Goal: Entertainment & Leisure: Consume media (video, audio)

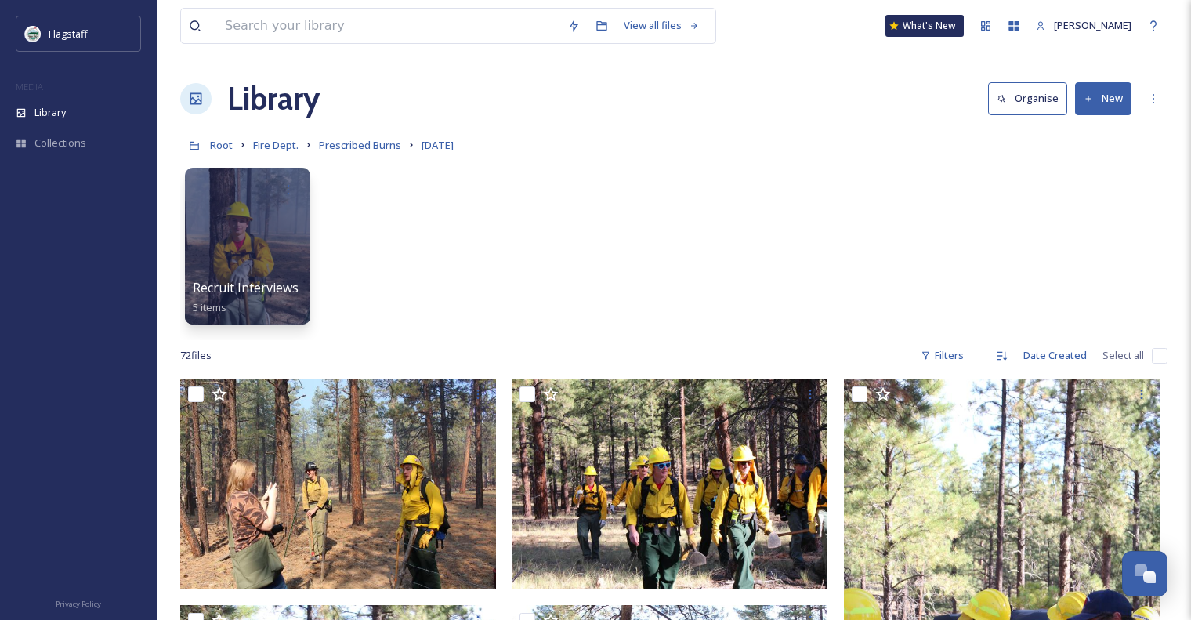
scroll to position [3759, 0]
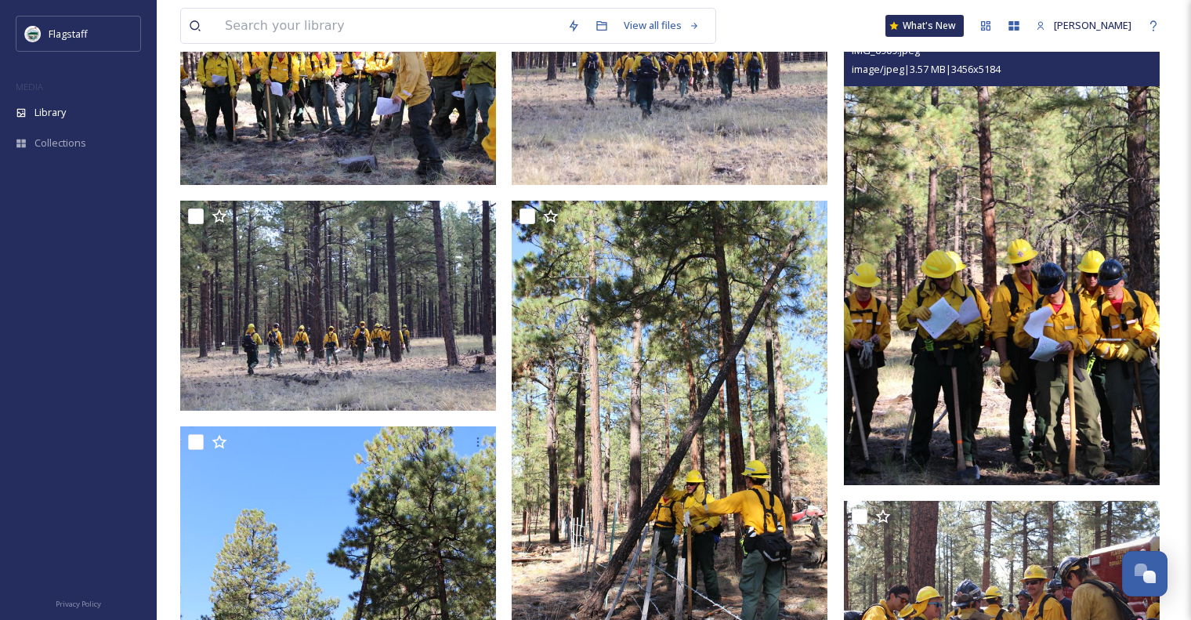
scroll to position [1360, 0]
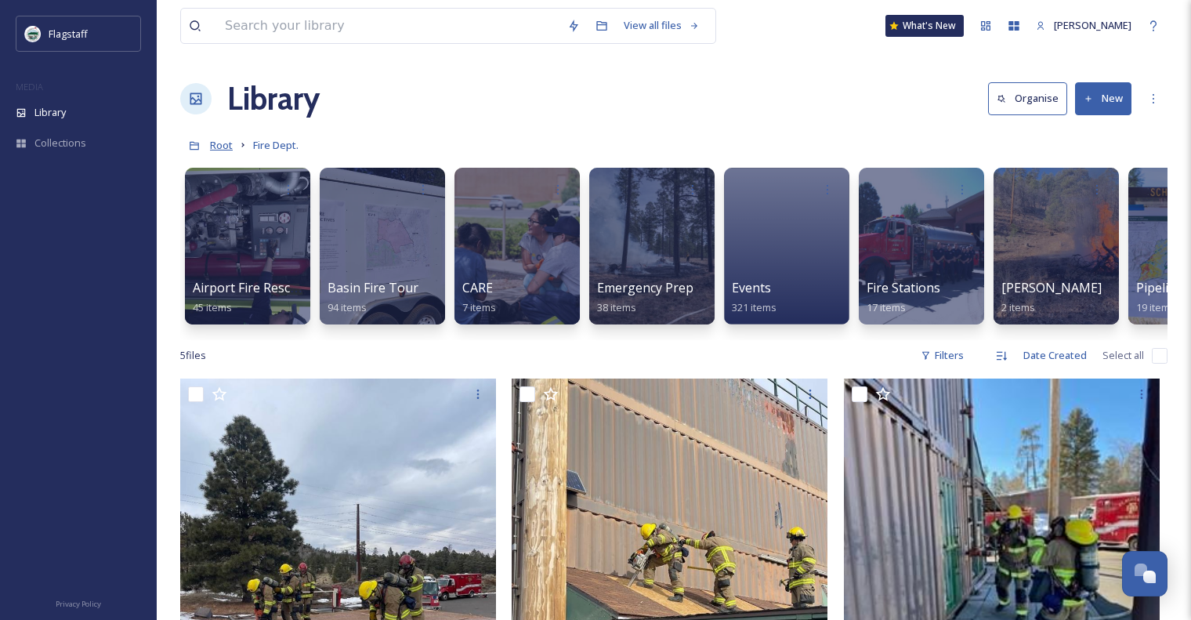
click at [219, 142] on span "Root" at bounding box center [221, 145] width 23 height 14
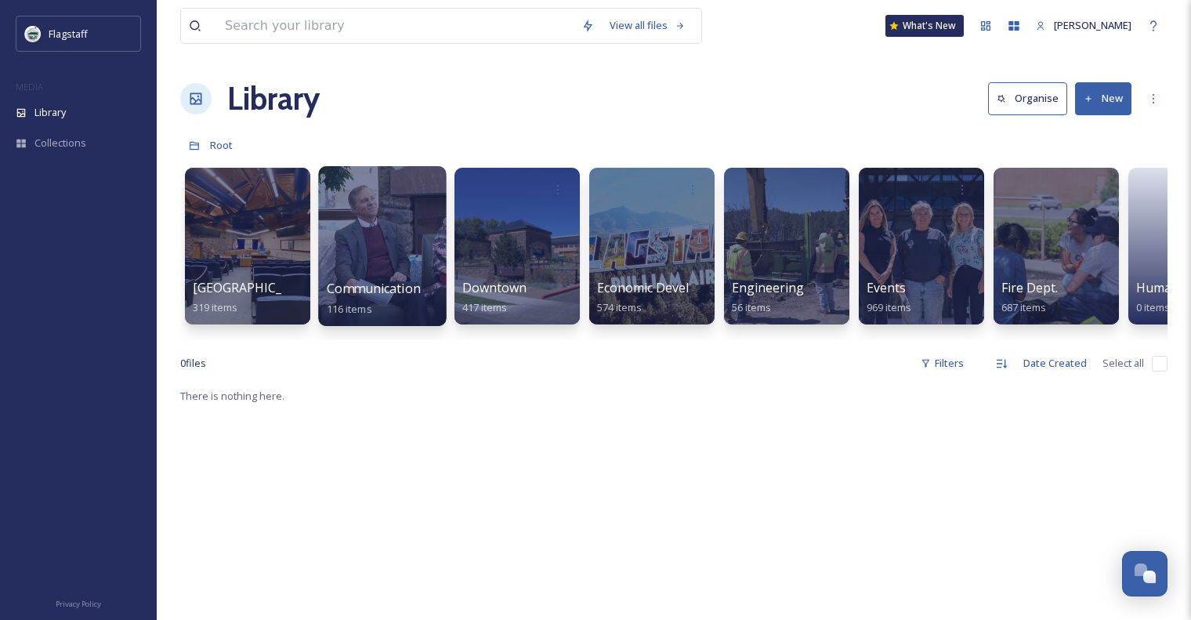
click at [343, 304] on span "116 items" at bounding box center [349, 308] width 45 height 14
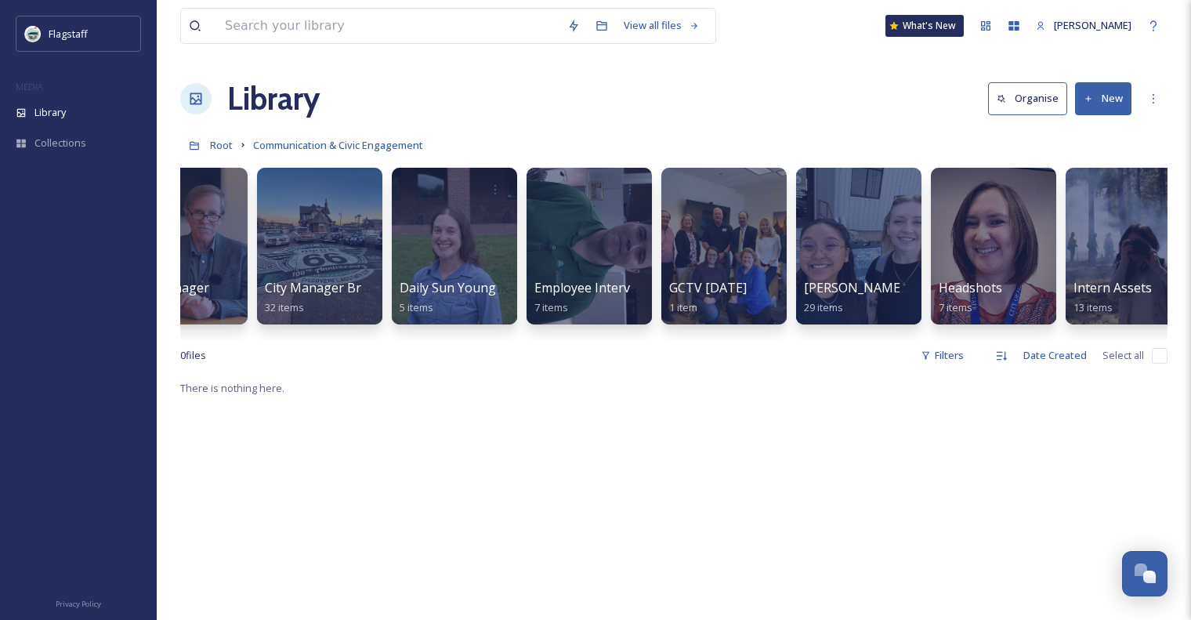
scroll to position [0, 351]
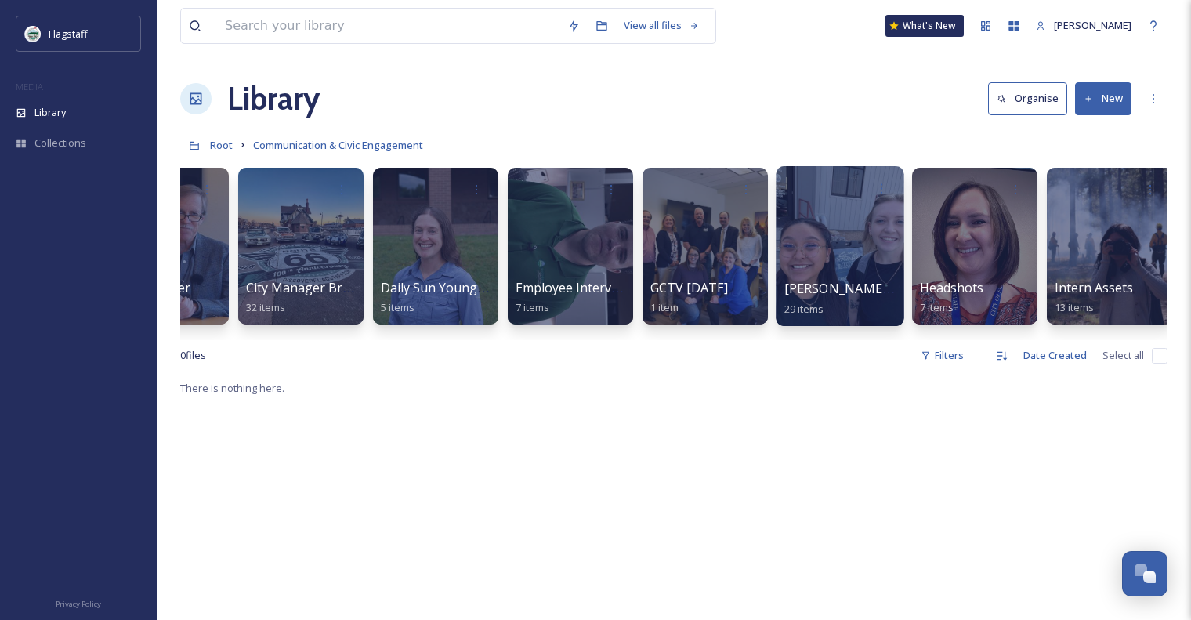
click at [829, 269] on div at bounding box center [839, 246] width 128 height 160
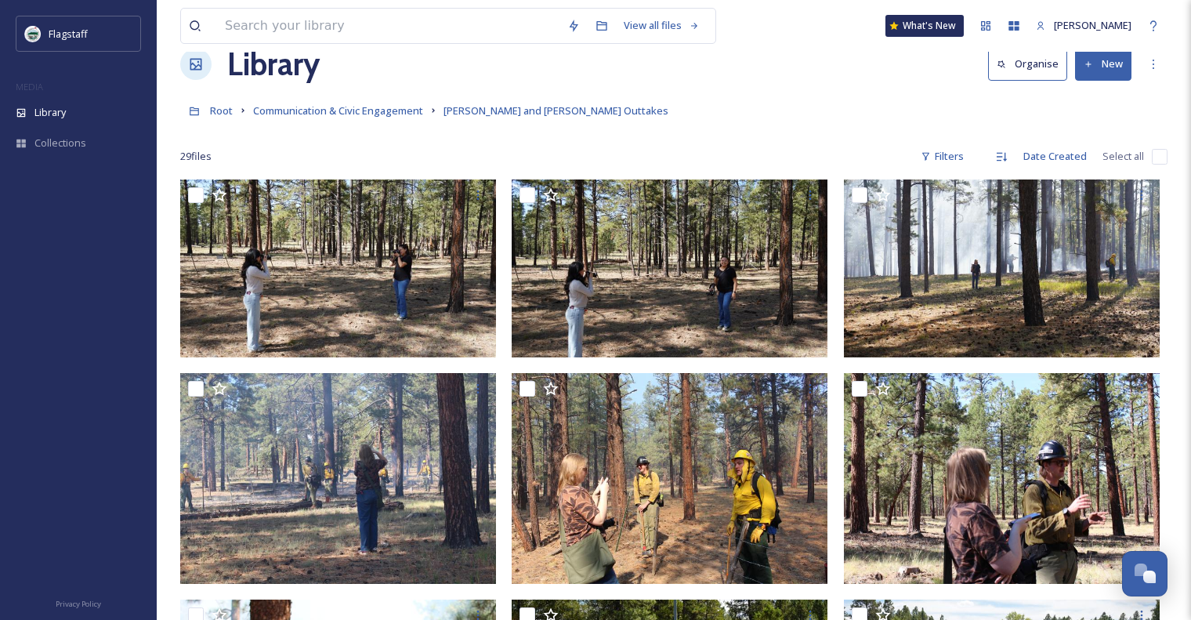
scroll to position [34, 0]
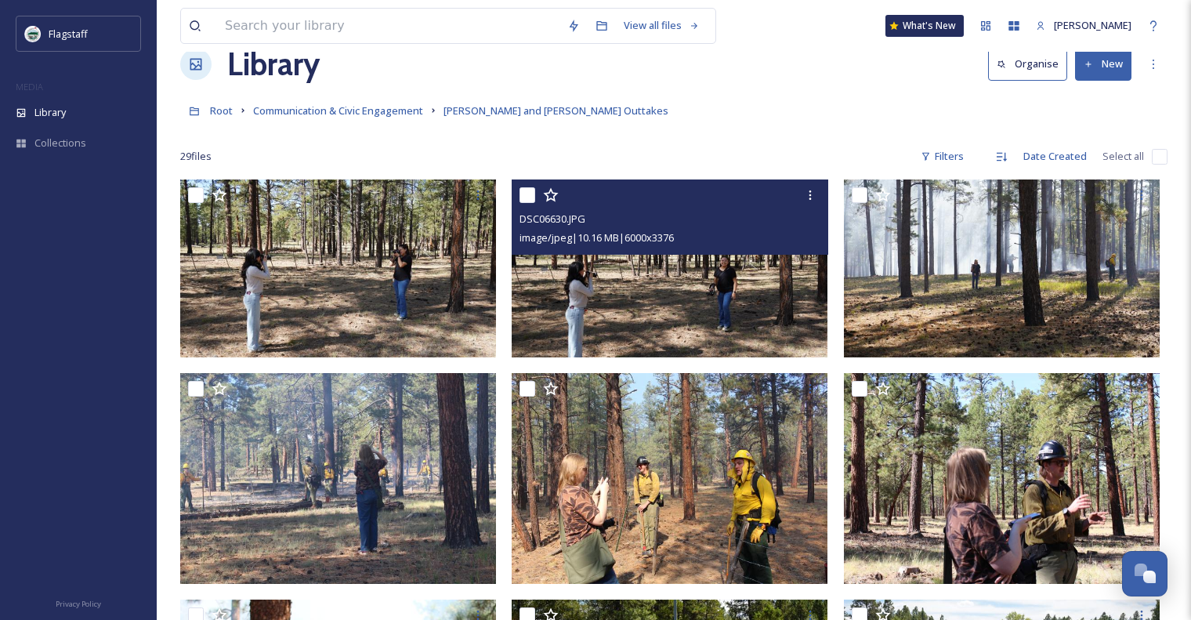
click at [730, 281] on img at bounding box center [669, 268] width 316 height 178
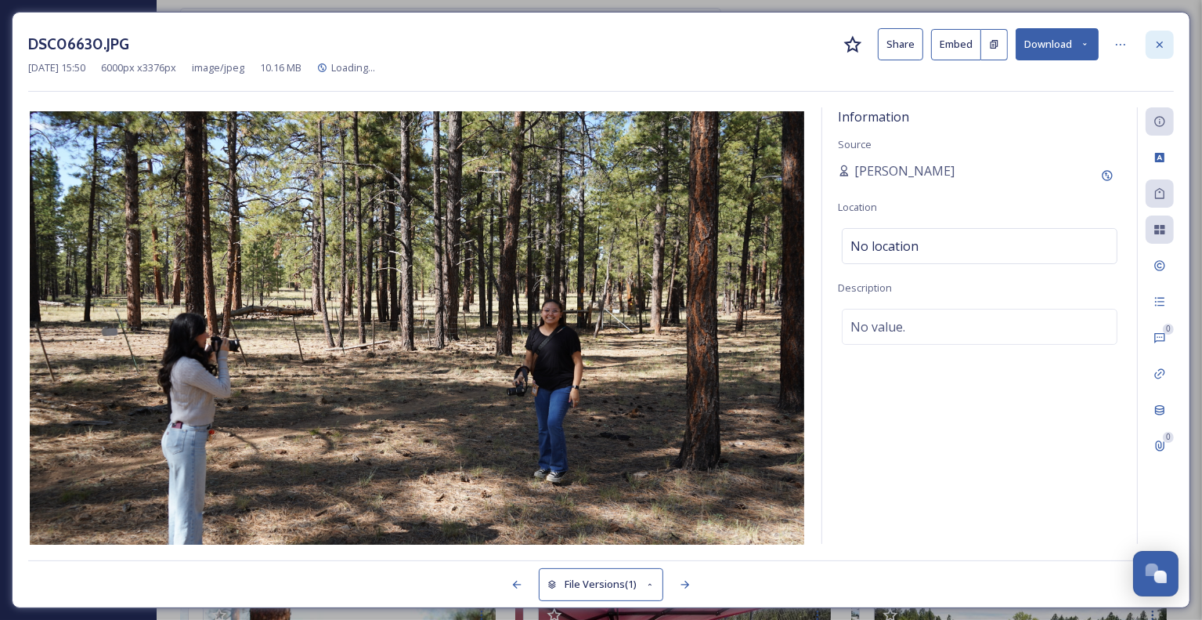
click at [1156, 51] on div at bounding box center [1160, 45] width 28 height 28
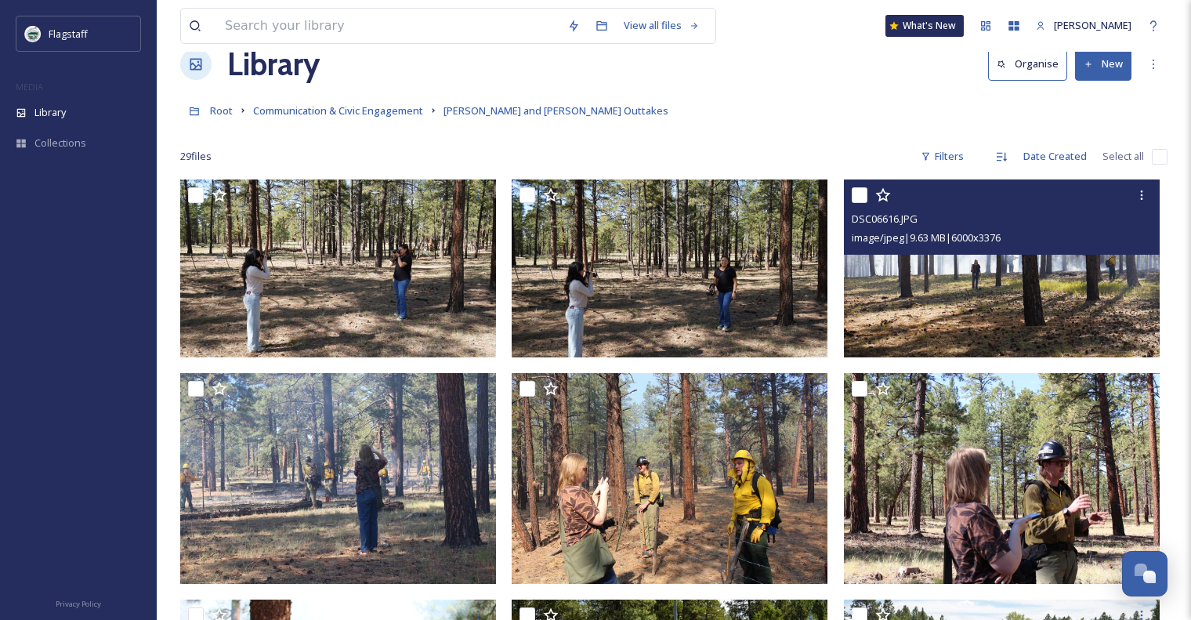
click at [977, 263] on img at bounding box center [1002, 268] width 316 height 178
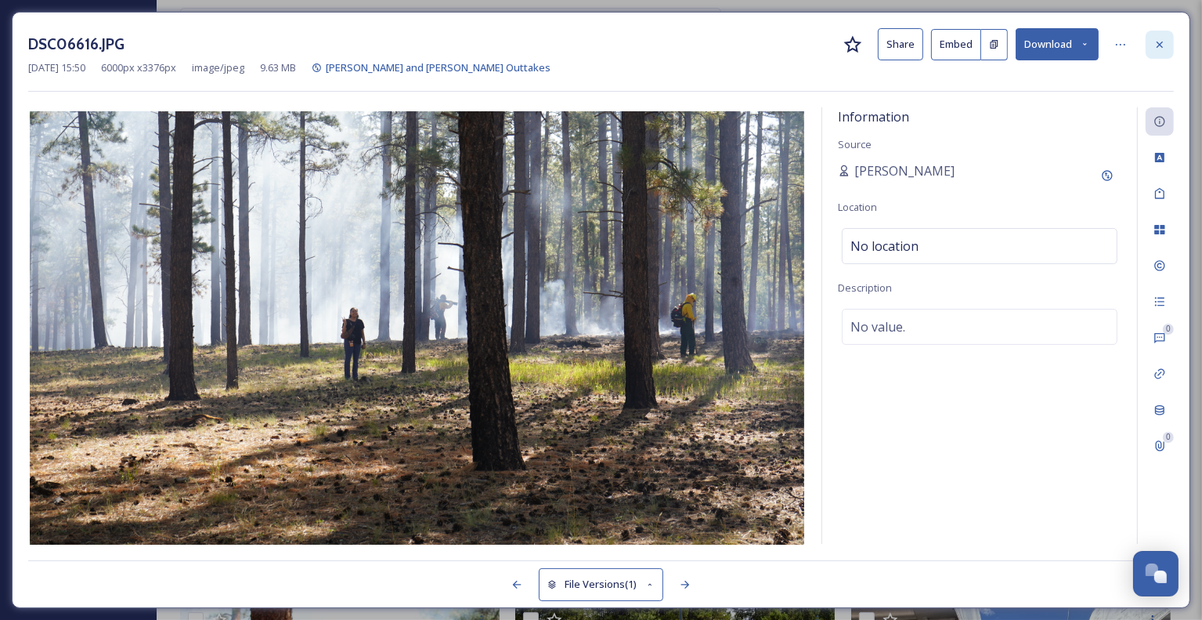
click at [1154, 52] on div at bounding box center [1160, 45] width 28 height 28
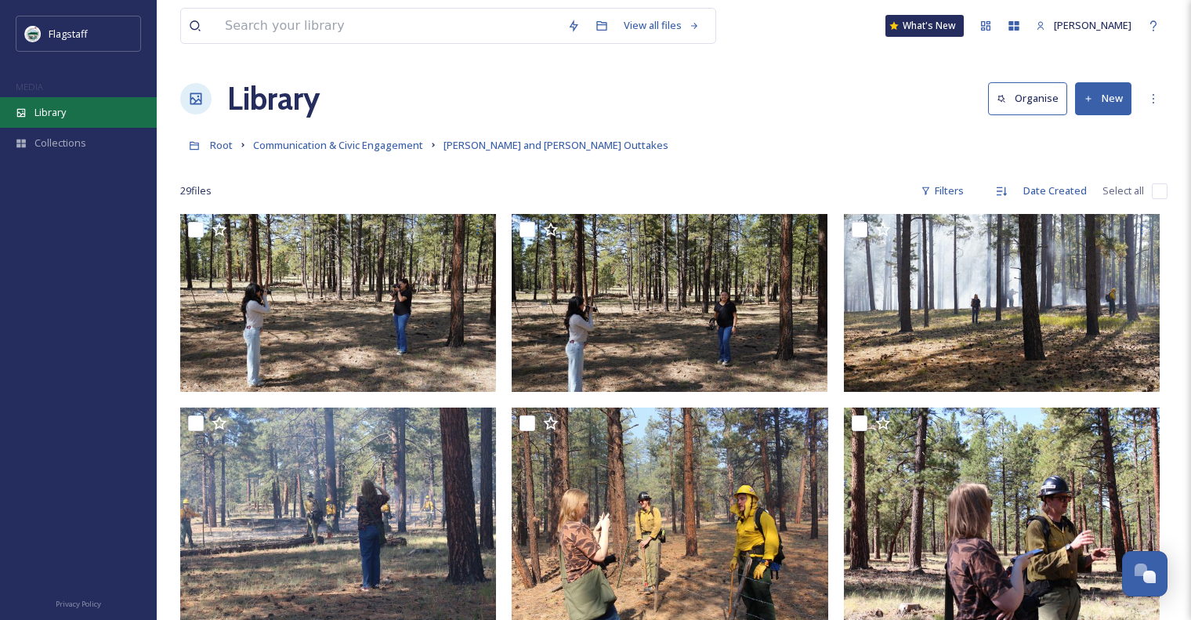
click at [82, 110] on div "Library" at bounding box center [78, 112] width 157 height 31
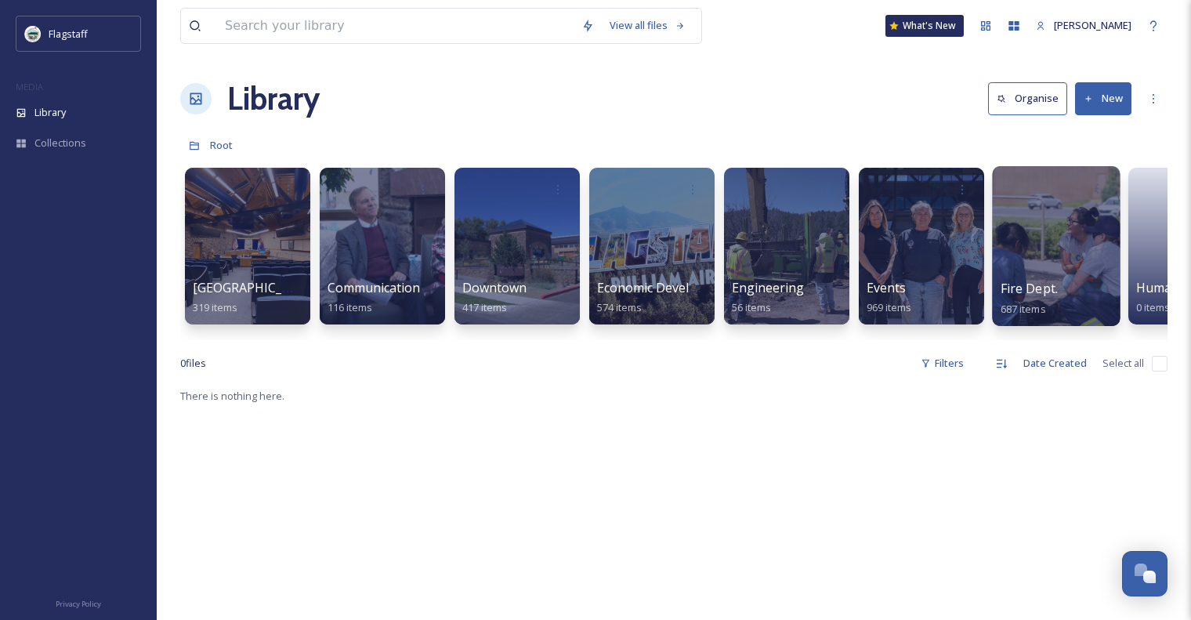
scroll to position [0, 19]
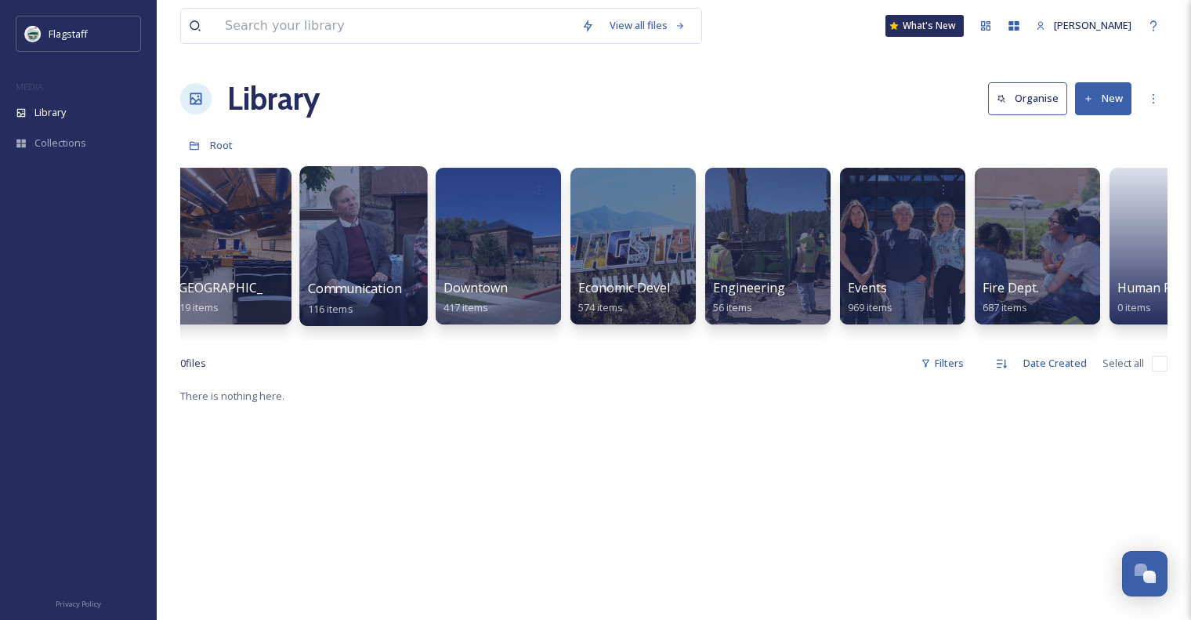
click at [335, 205] on div at bounding box center [363, 246] width 128 height 160
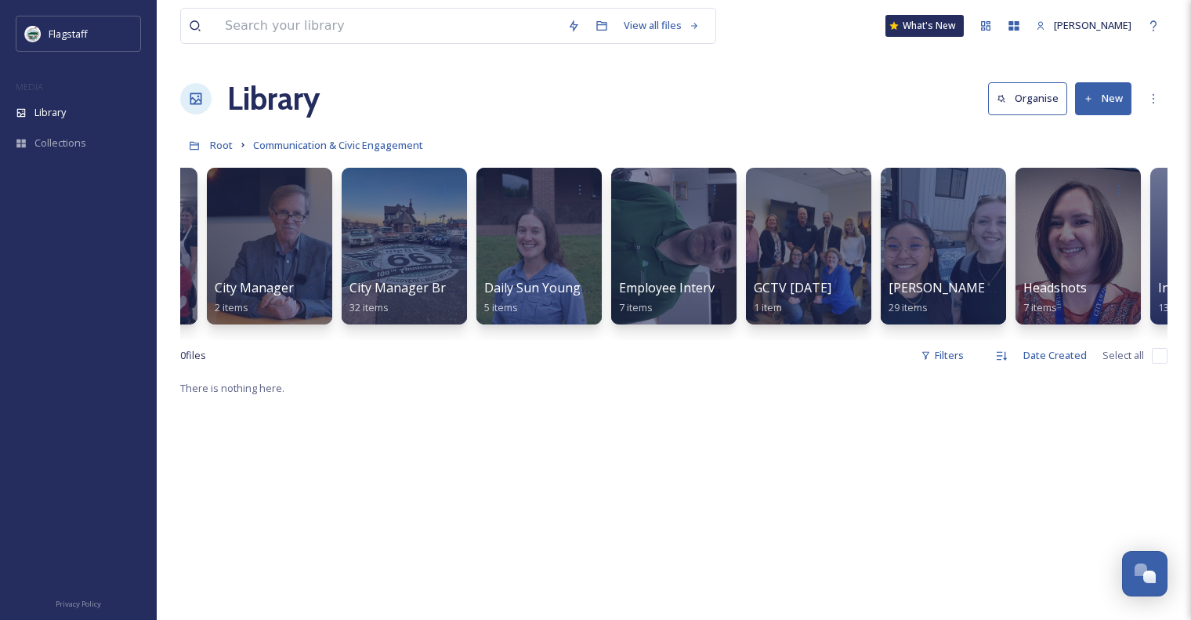
scroll to position [0, 257]
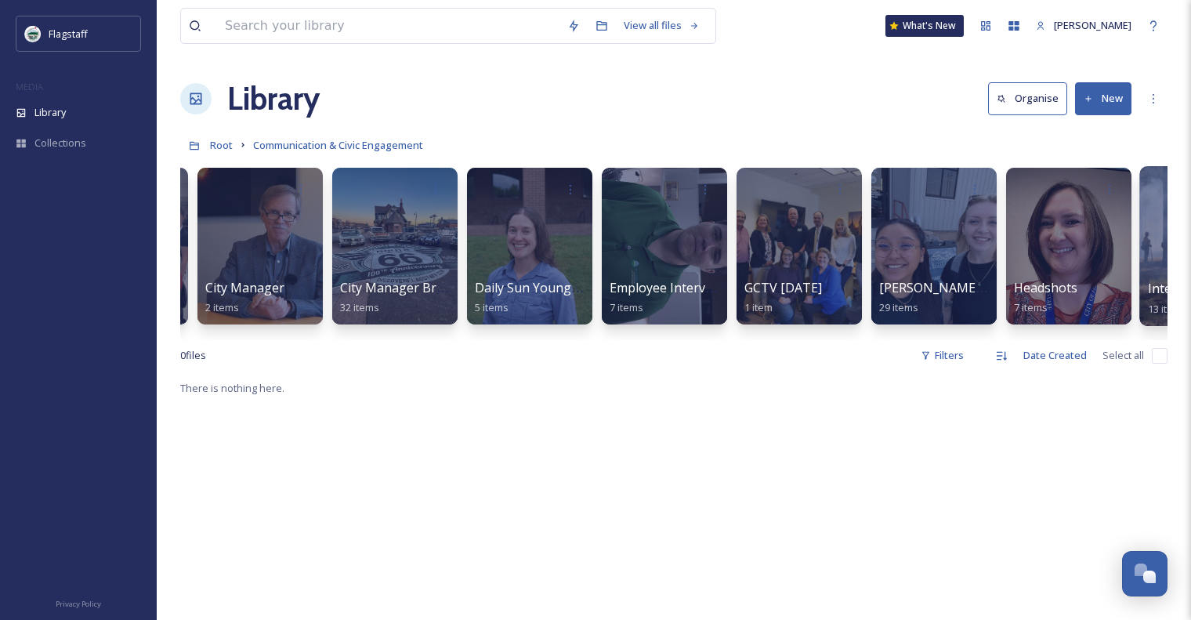
click at [1158, 249] on div at bounding box center [1203, 246] width 128 height 160
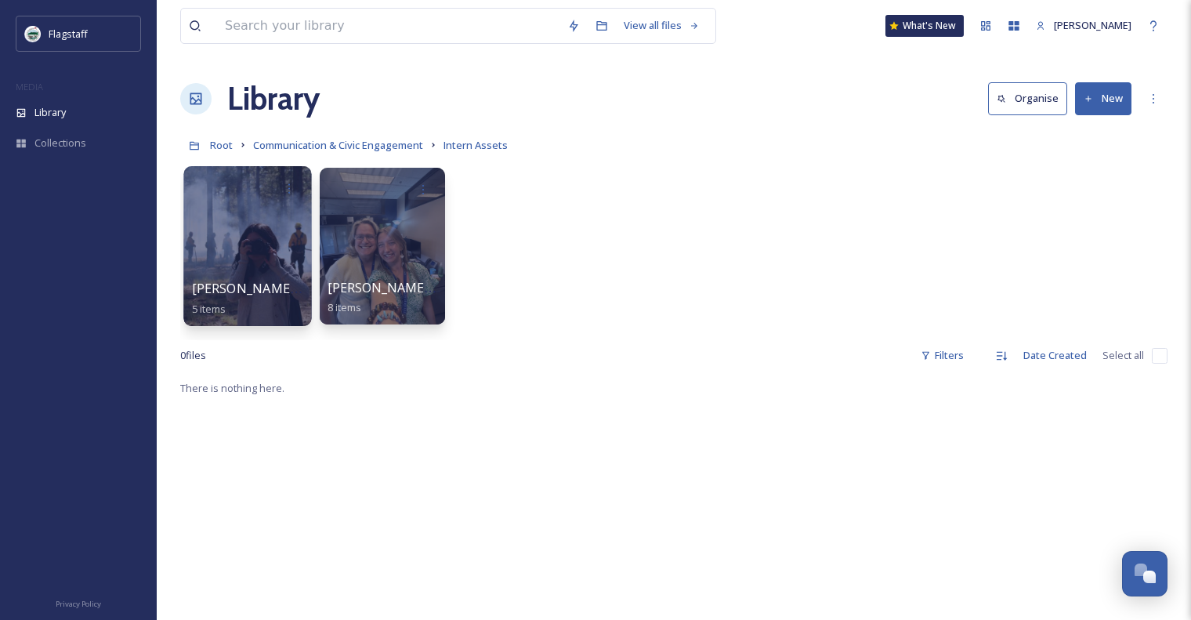
click at [273, 284] on span "Aleisha Cota - Fall '25" at bounding box center [269, 288] width 154 height 17
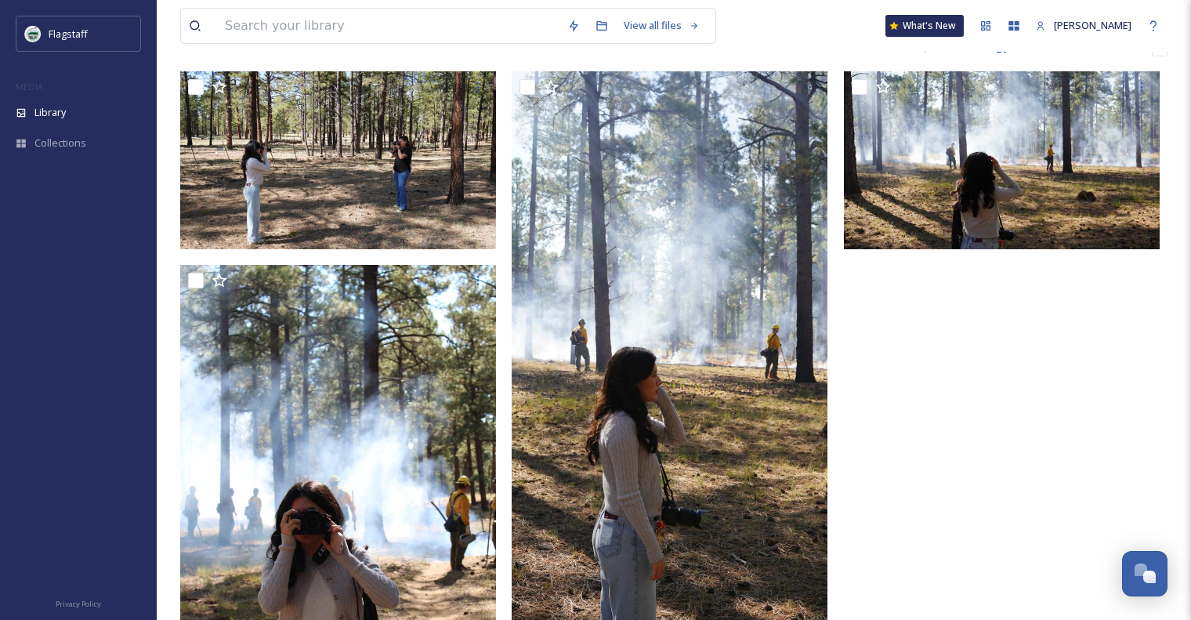
scroll to position [407, 0]
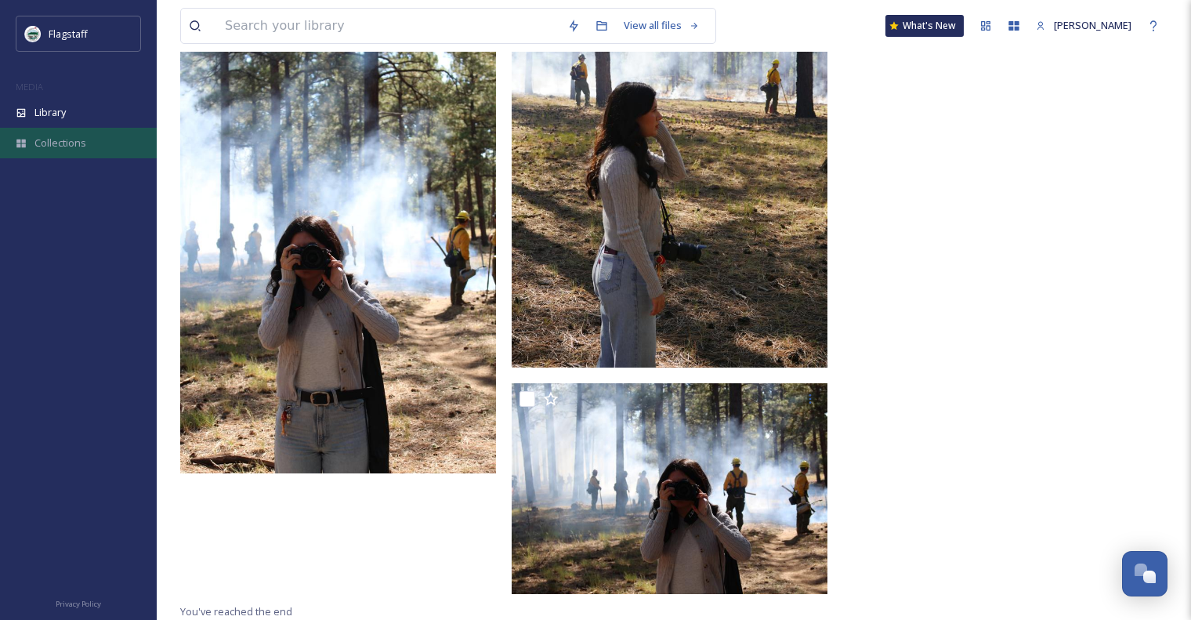
click at [60, 140] on span "Collections" at bounding box center [60, 142] width 52 height 15
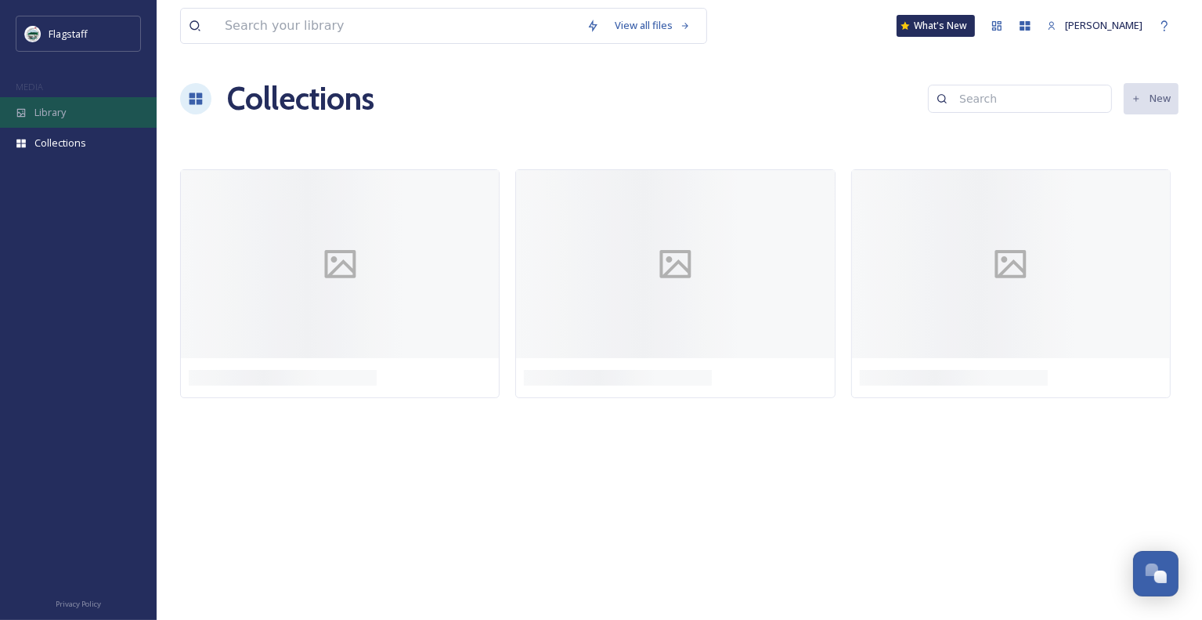
click at [63, 109] on span "Library" at bounding box center [49, 112] width 31 height 15
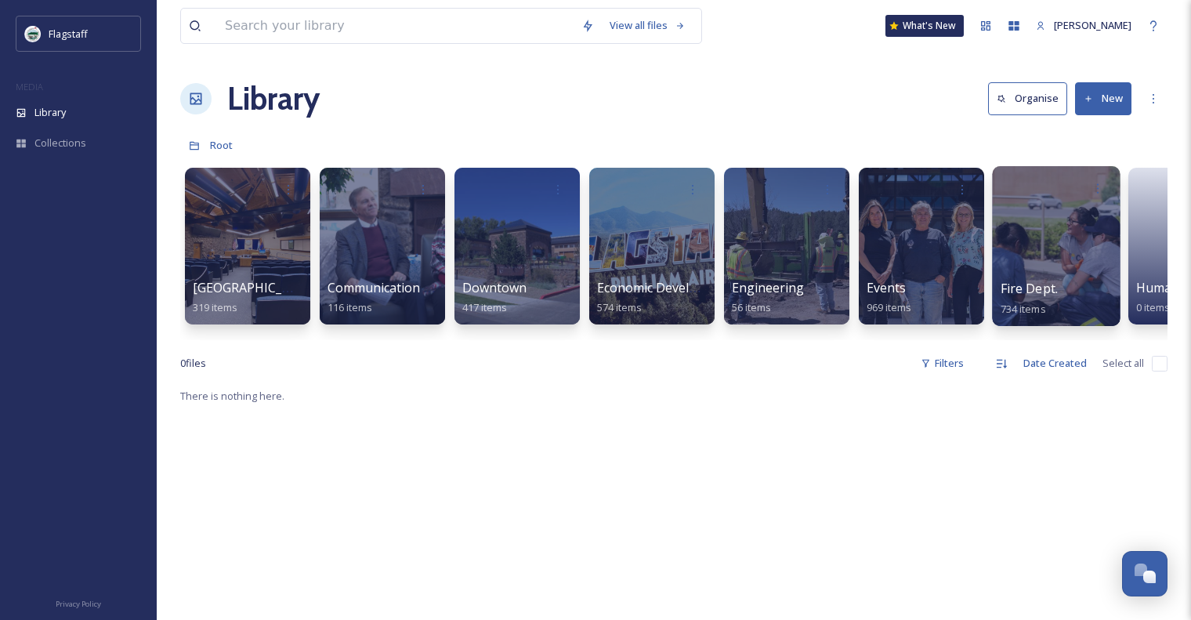
click at [1006, 271] on div at bounding box center [1056, 246] width 128 height 160
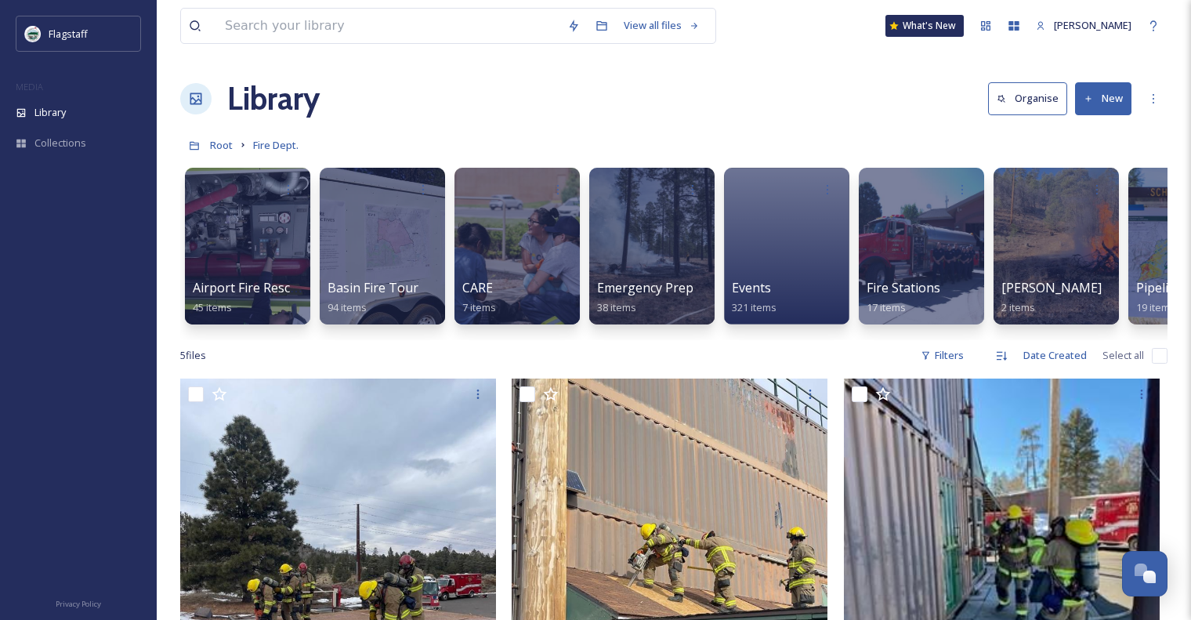
scroll to position [0, 360]
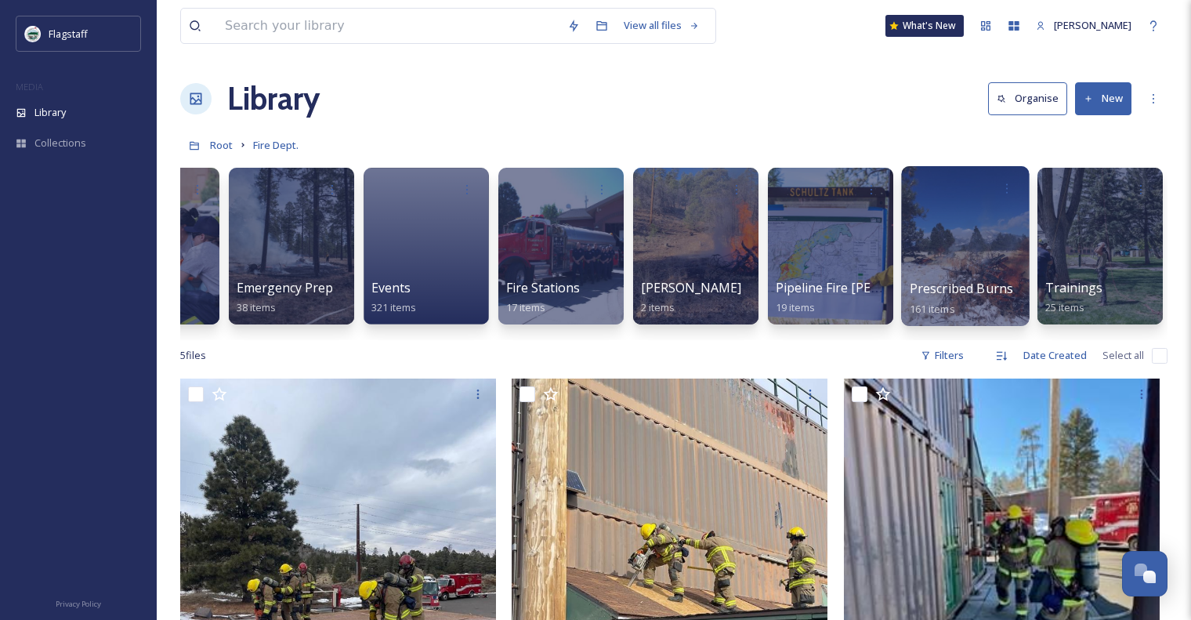
click at [925, 281] on span "Prescribed Burns" at bounding box center [961, 288] width 104 height 17
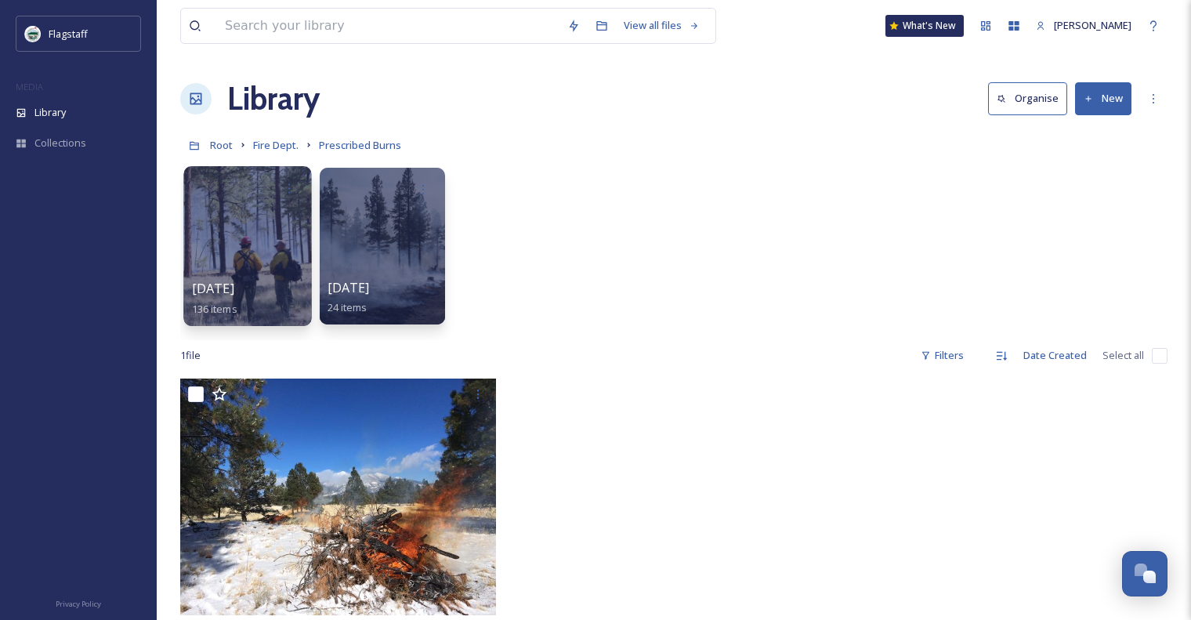
click at [286, 240] on div at bounding box center [247, 246] width 128 height 160
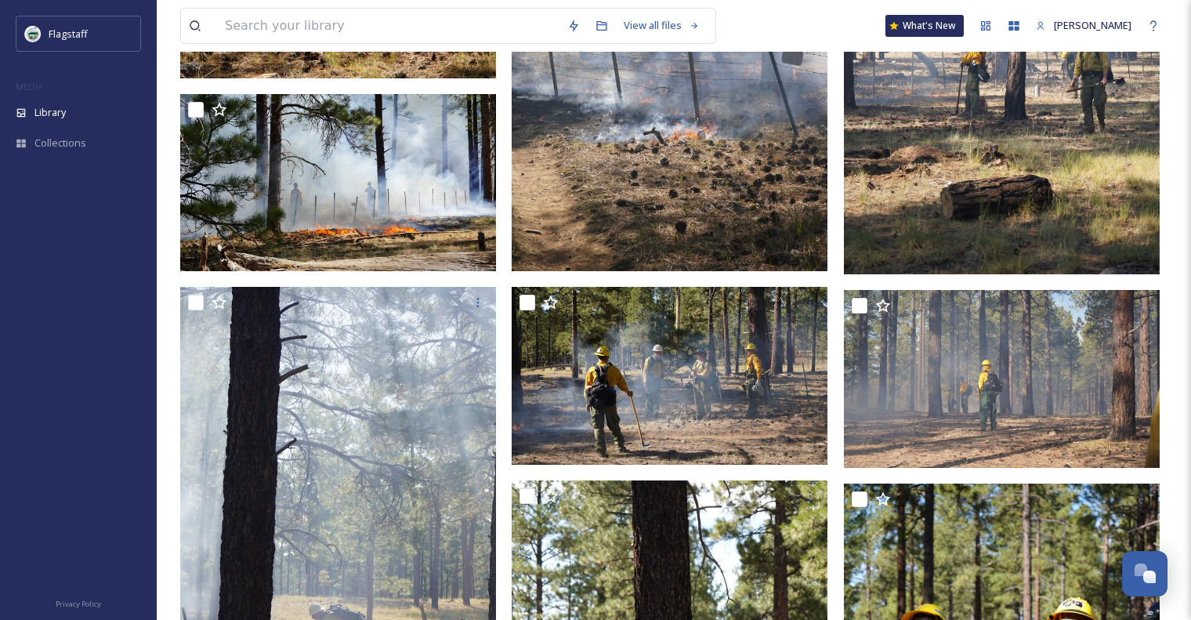
scroll to position [1566, 0]
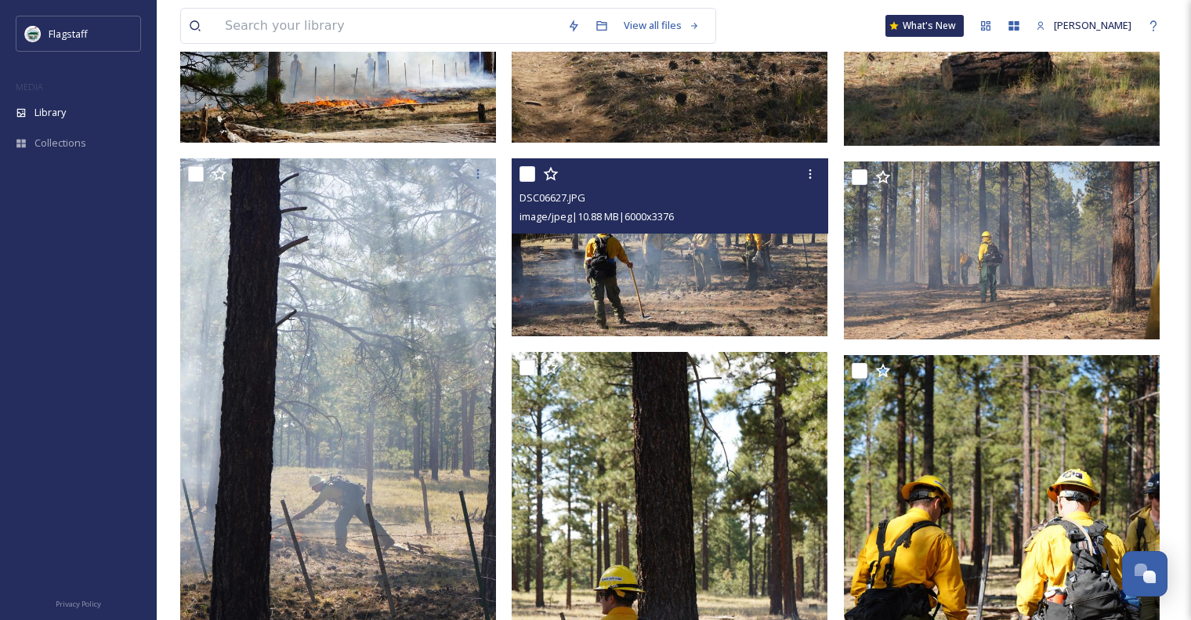
click at [775, 264] on img at bounding box center [669, 247] width 316 height 178
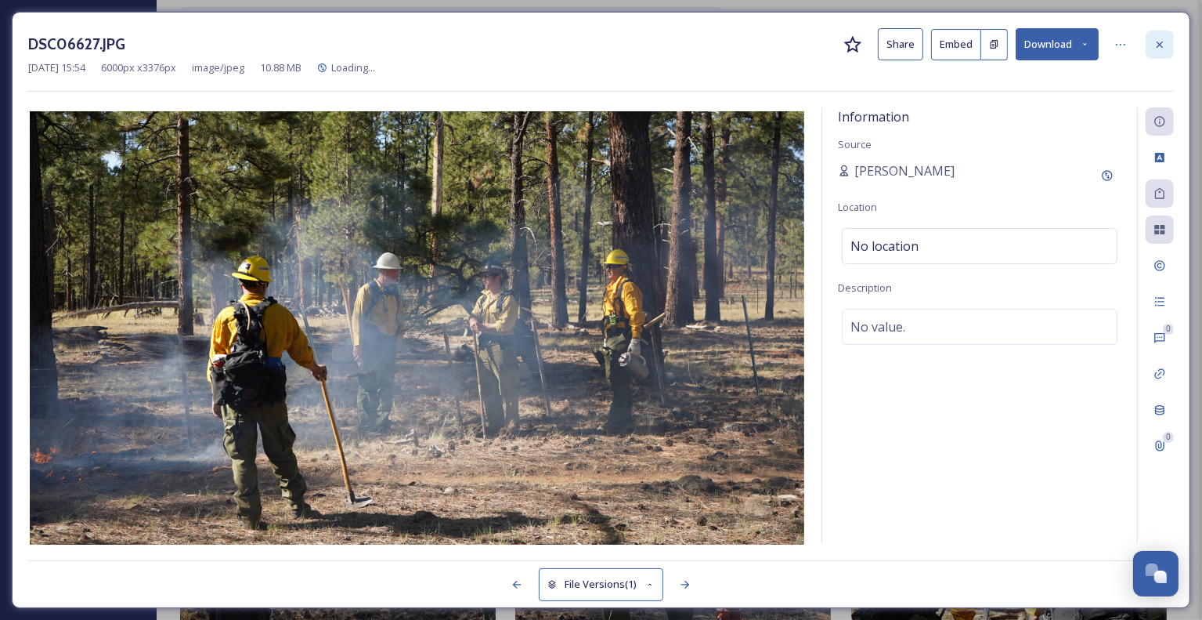
click at [1160, 56] on div at bounding box center [1160, 45] width 28 height 28
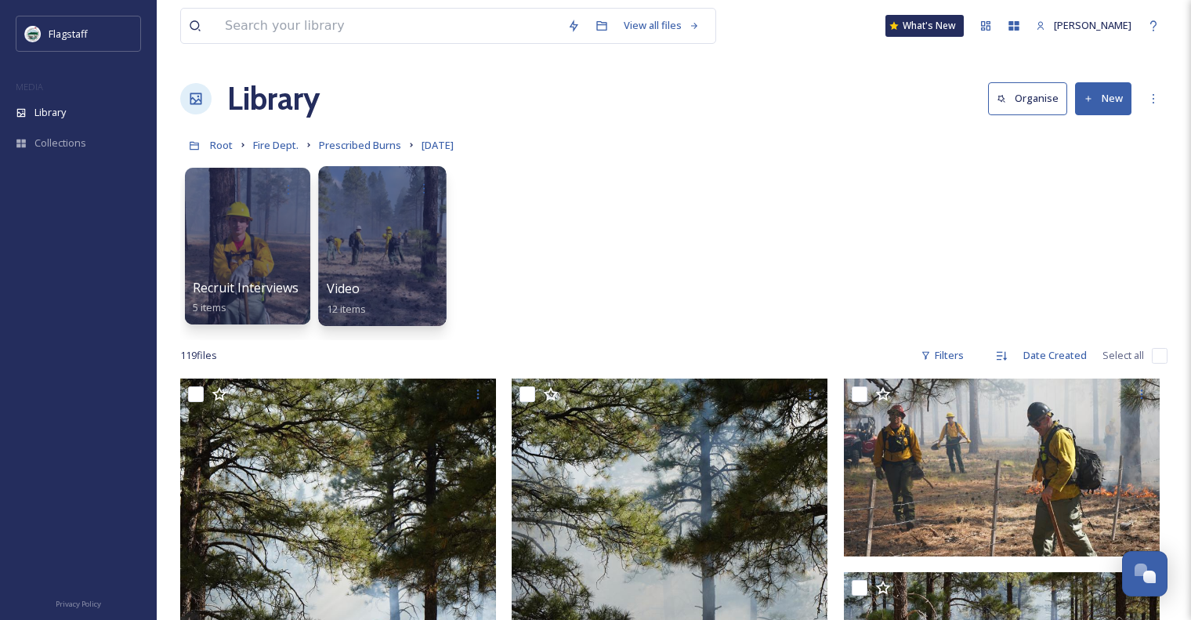
click at [342, 266] on div at bounding box center [382, 246] width 128 height 160
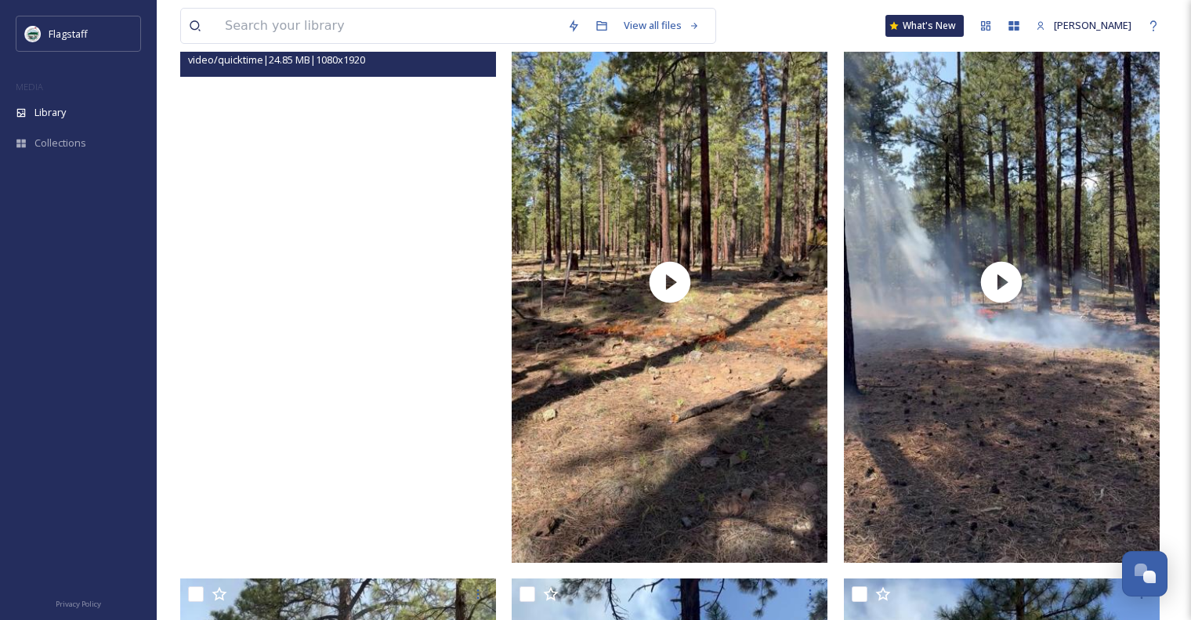
scroll to position [789, 0]
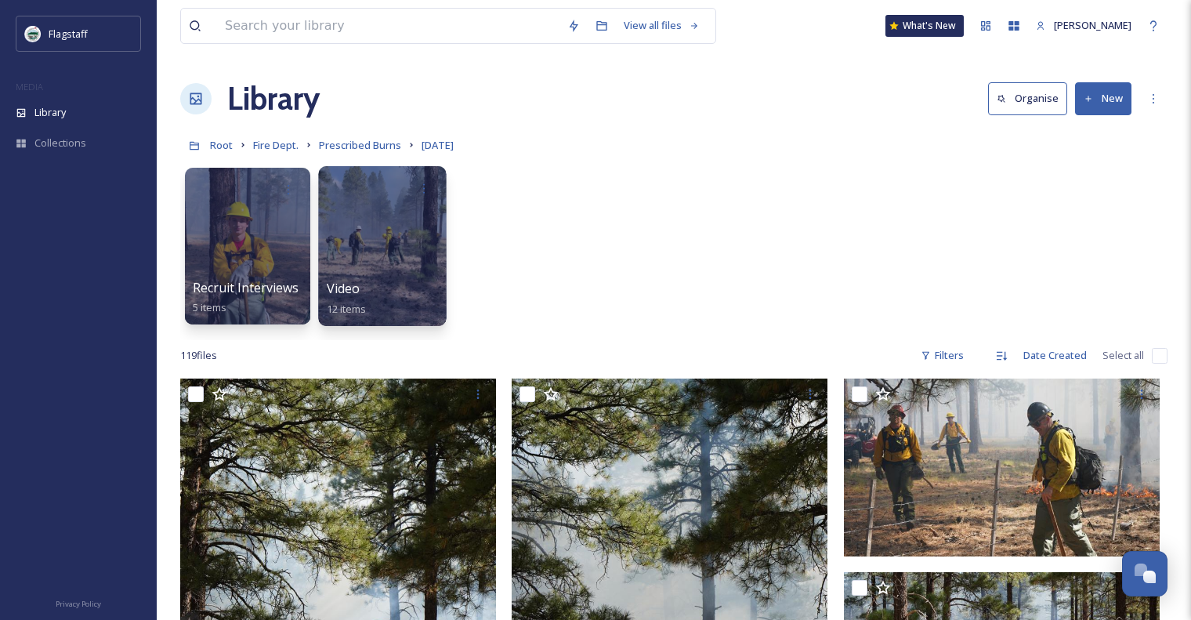
click at [321, 278] on div at bounding box center [382, 246] width 128 height 160
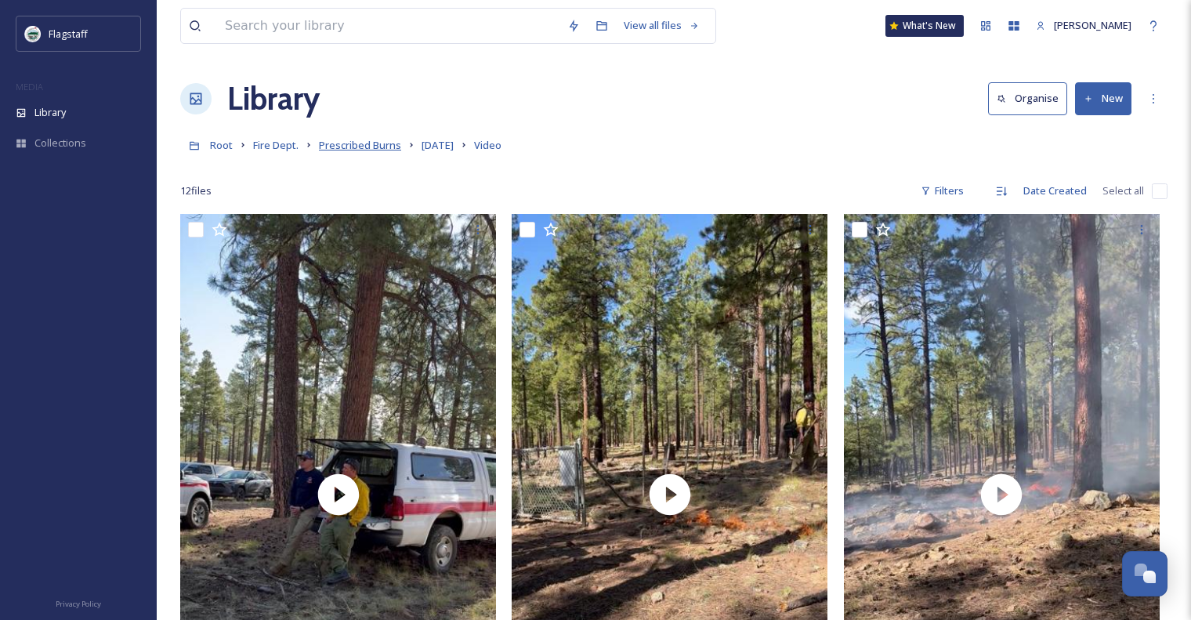
click at [371, 151] on span "Prescribed Burns" at bounding box center [360, 145] width 82 height 14
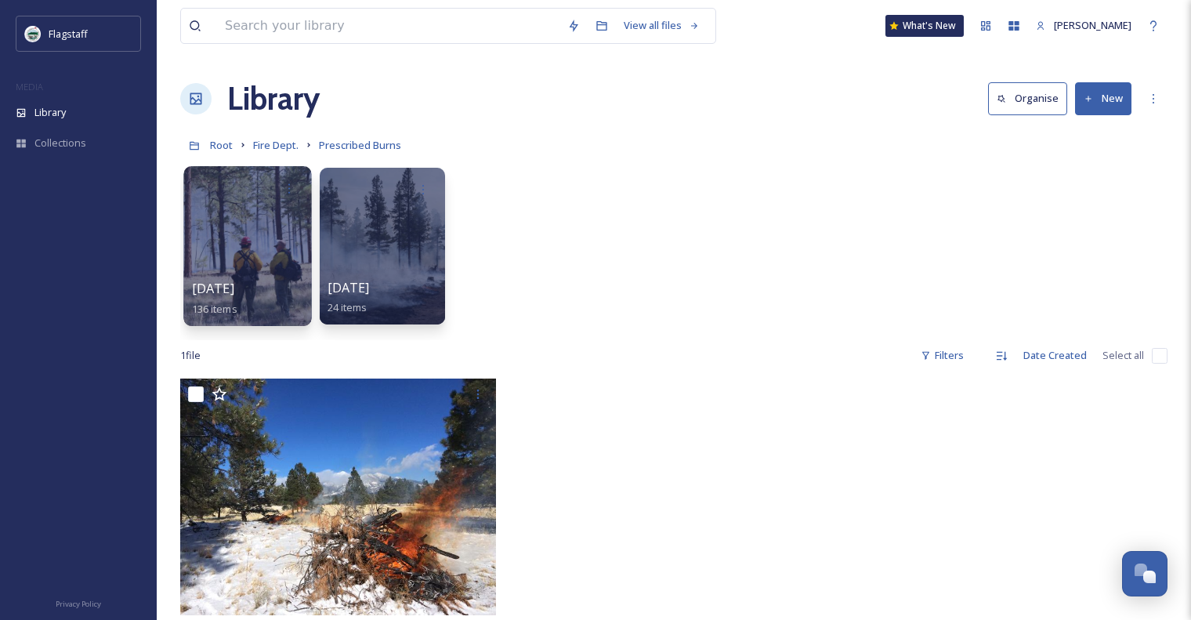
click at [257, 250] on div at bounding box center [247, 246] width 128 height 160
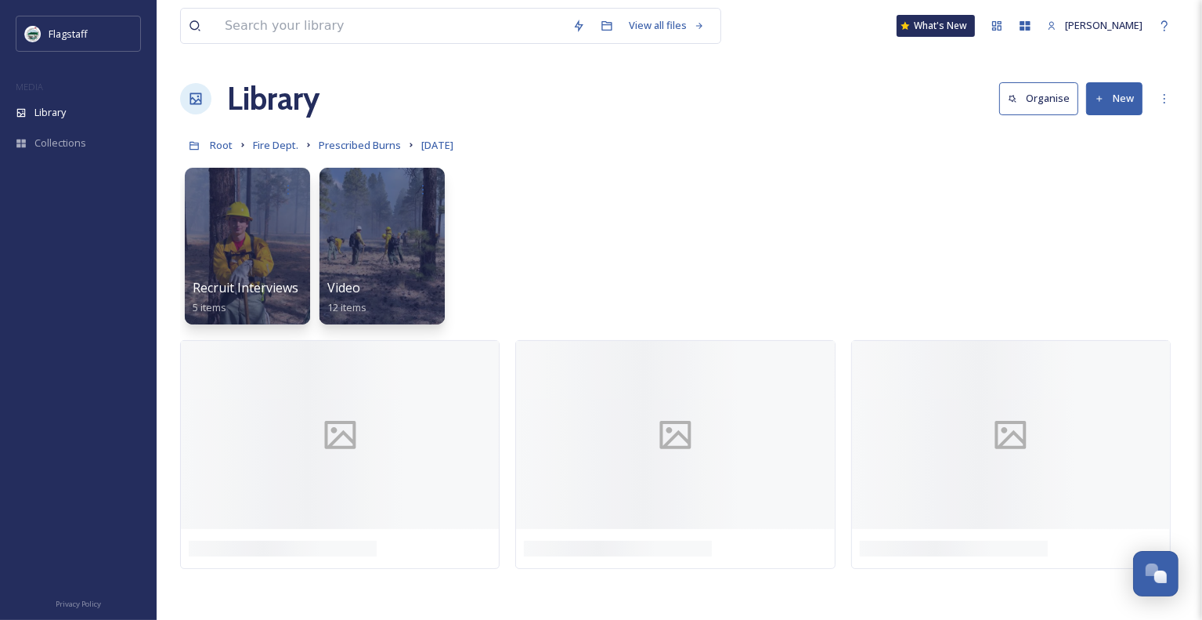
click at [257, 250] on div at bounding box center [247, 246] width 125 height 157
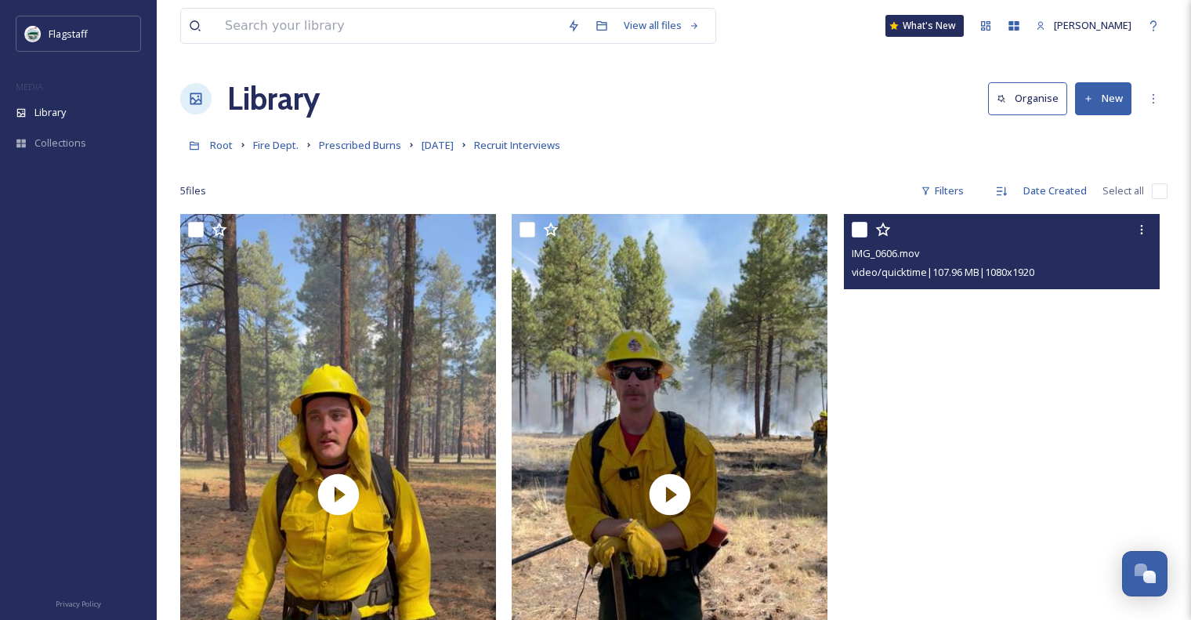
click at [1053, 406] on video "IMG_0606.mov" at bounding box center [1002, 494] width 316 height 561
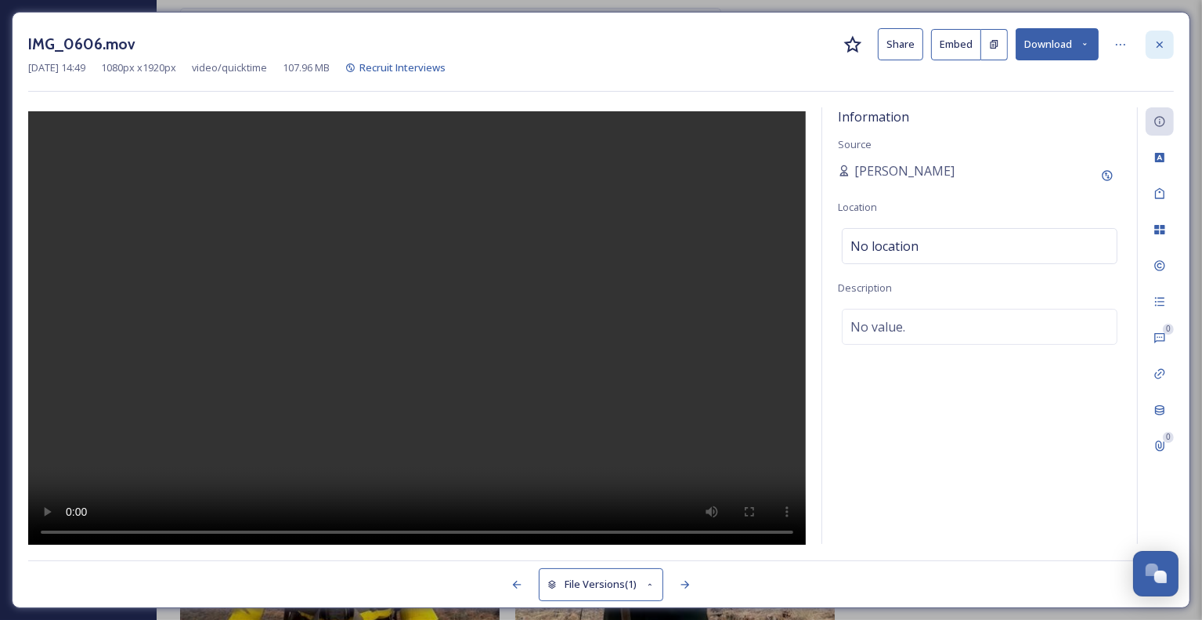
click at [1156, 43] on icon at bounding box center [1160, 44] width 13 height 13
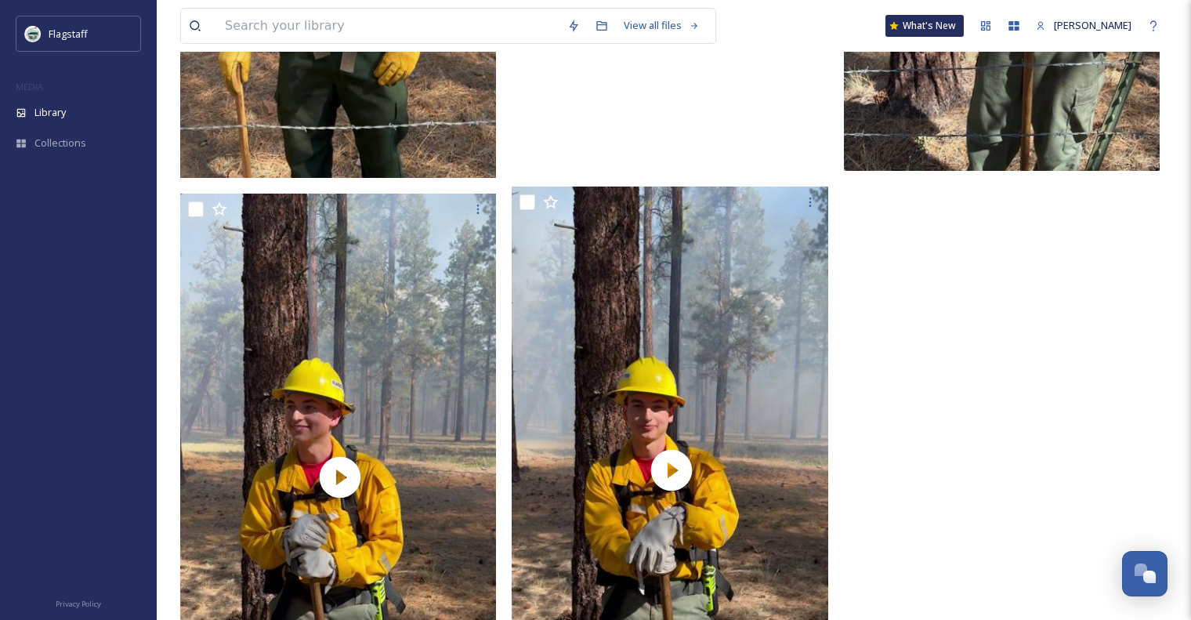
scroll to position [772, 0]
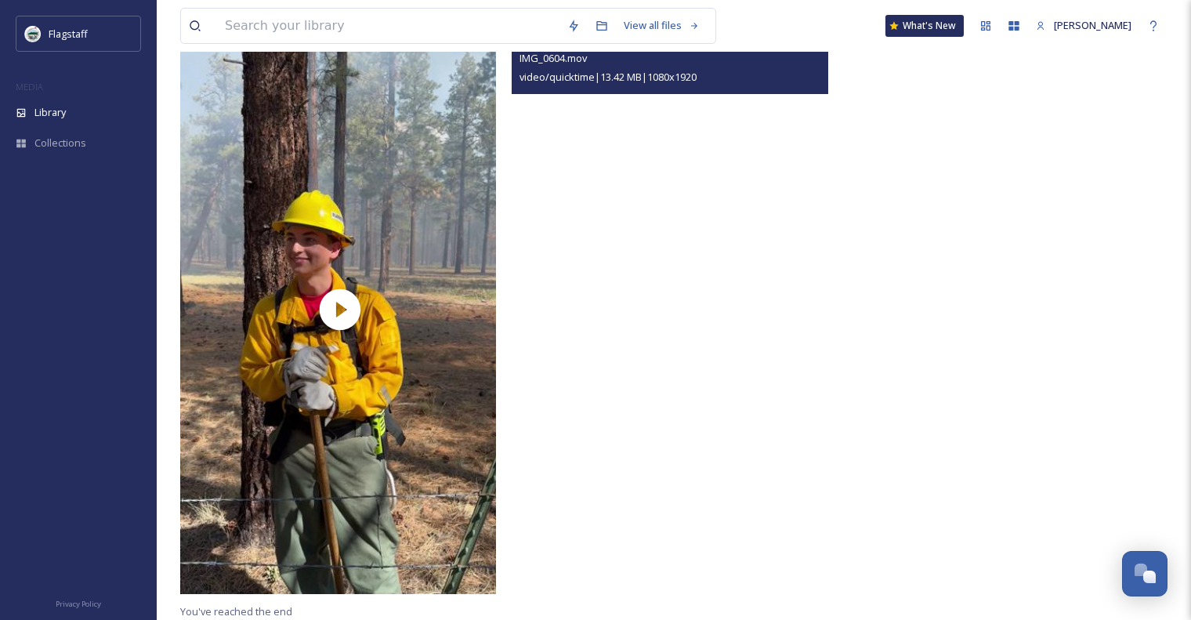
click at [735, 384] on video "IMG_0604.mov" at bounding box center [669, 299] width 316 height 561
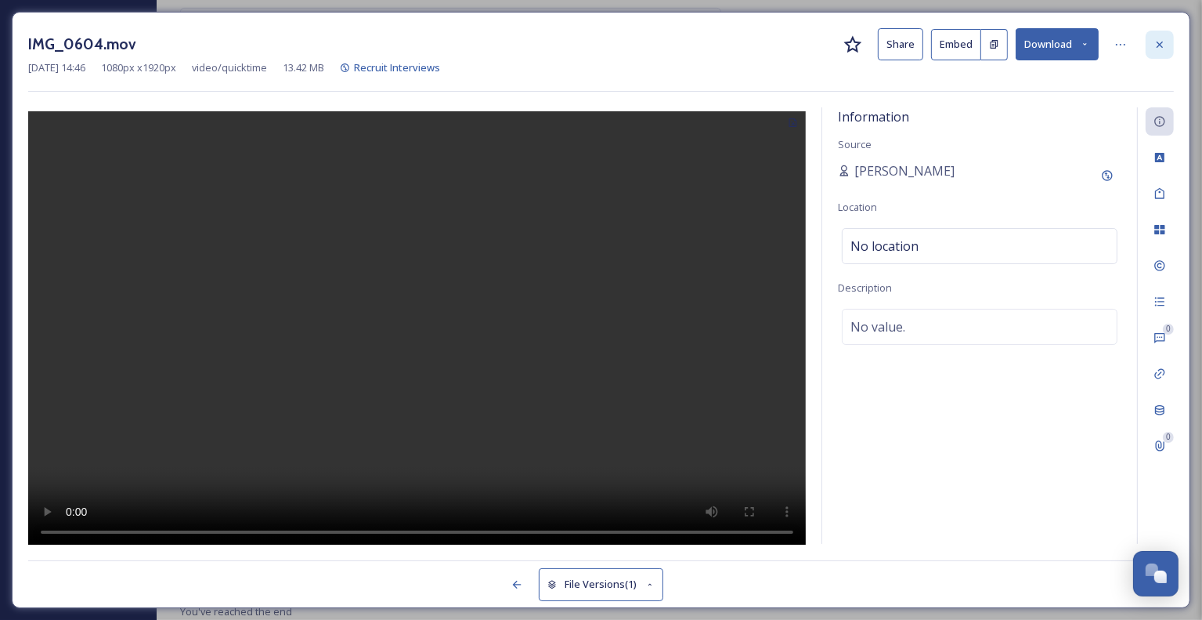
click at [1161, 52] on div at bounding box center [1160, 45] width 28 height 28
